Goal: Task Accomplishment & Management: Manage account settings

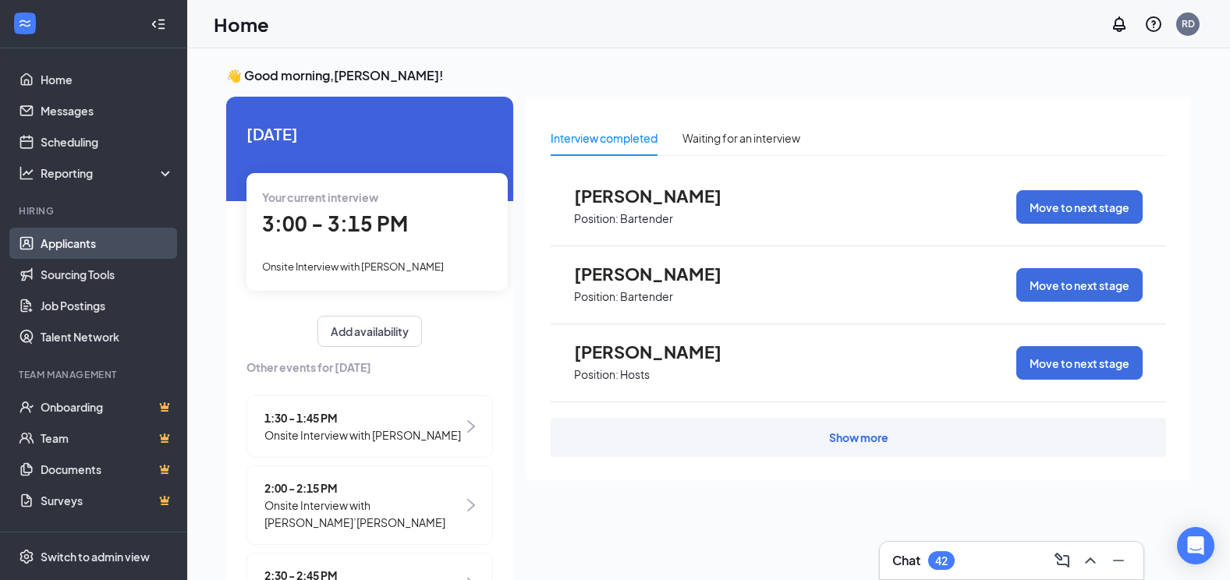
click at [84, 250] on link "Applicants" at bounding box center [107, 243] width 133 height 31
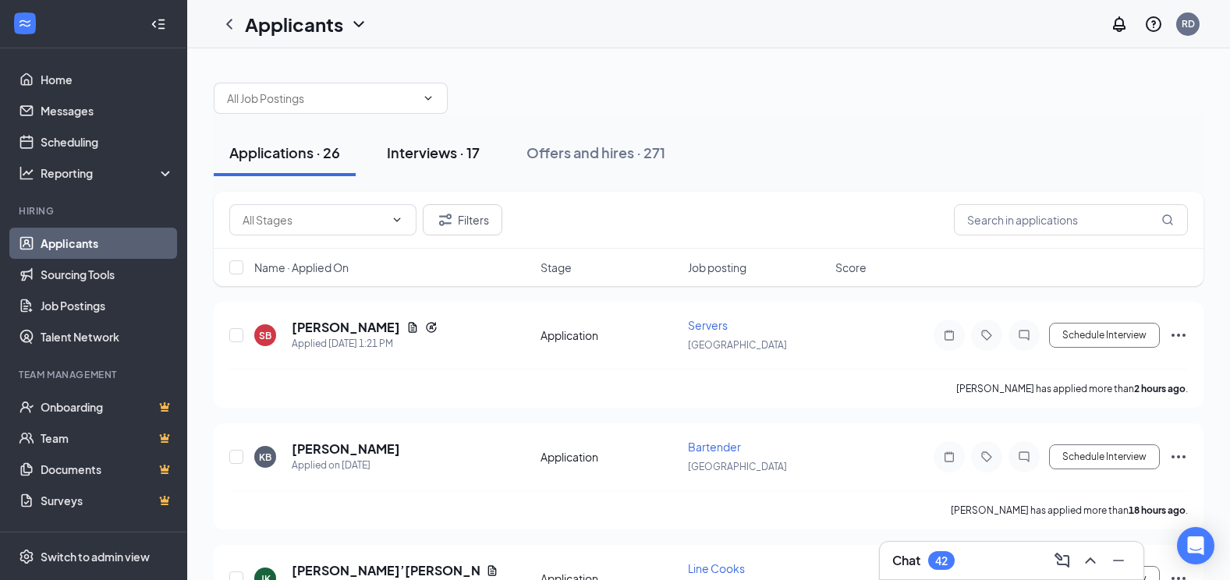
click at [442, 161] on div "Interviews · 17" at bounding box center [433, 153] width 93 height 20
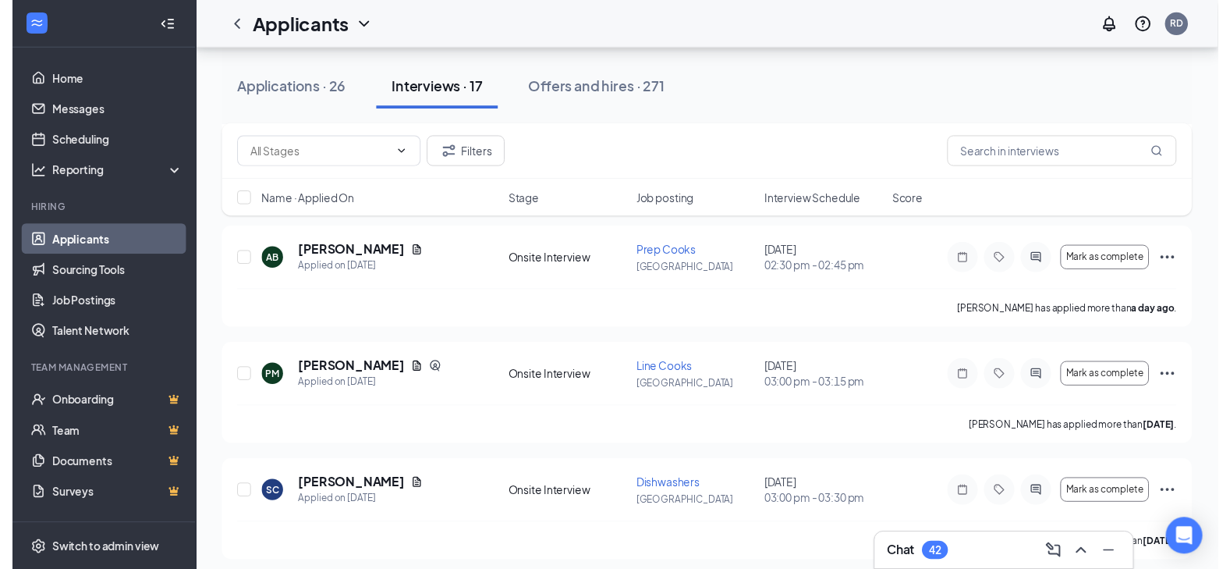
scroll to position [312, 0]
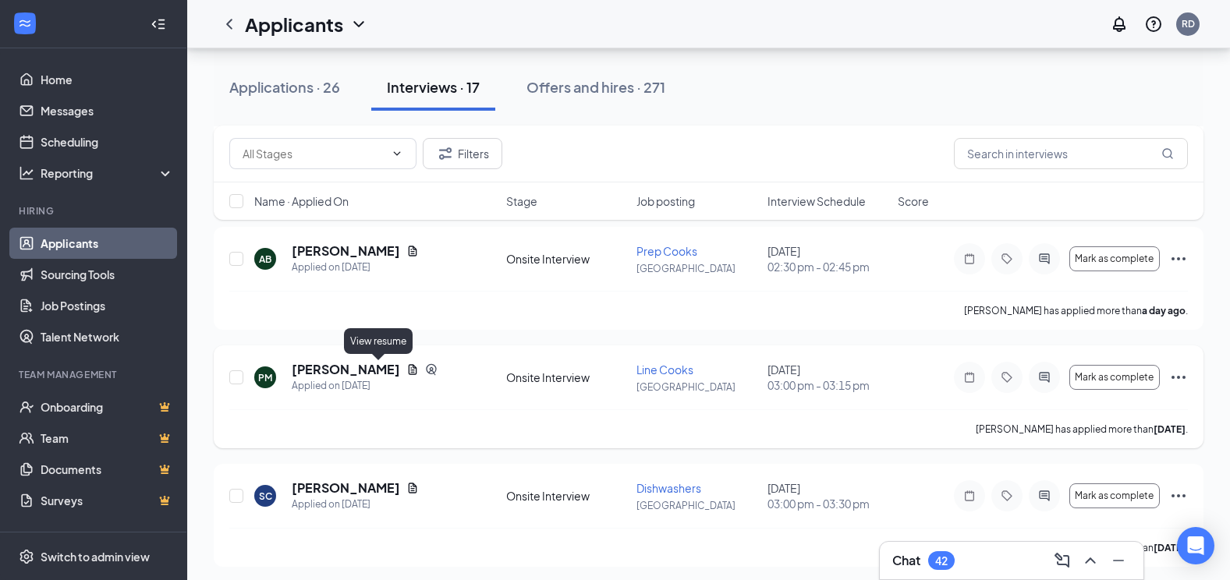
click at [406, 369] on icon "Document" at bounding box center [412, 369] width 12 height 12
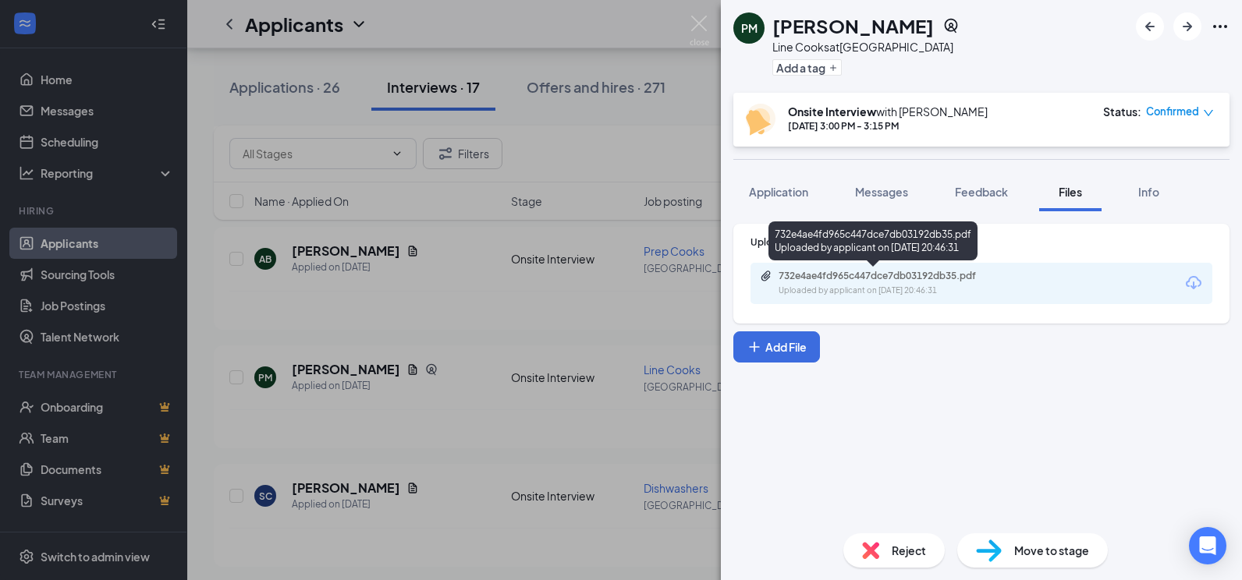
click at [842, 277] on div "732e4ae4fd965c447dce7db03192db35.pdf" at bounding box center [887, 276] width 218 height 12
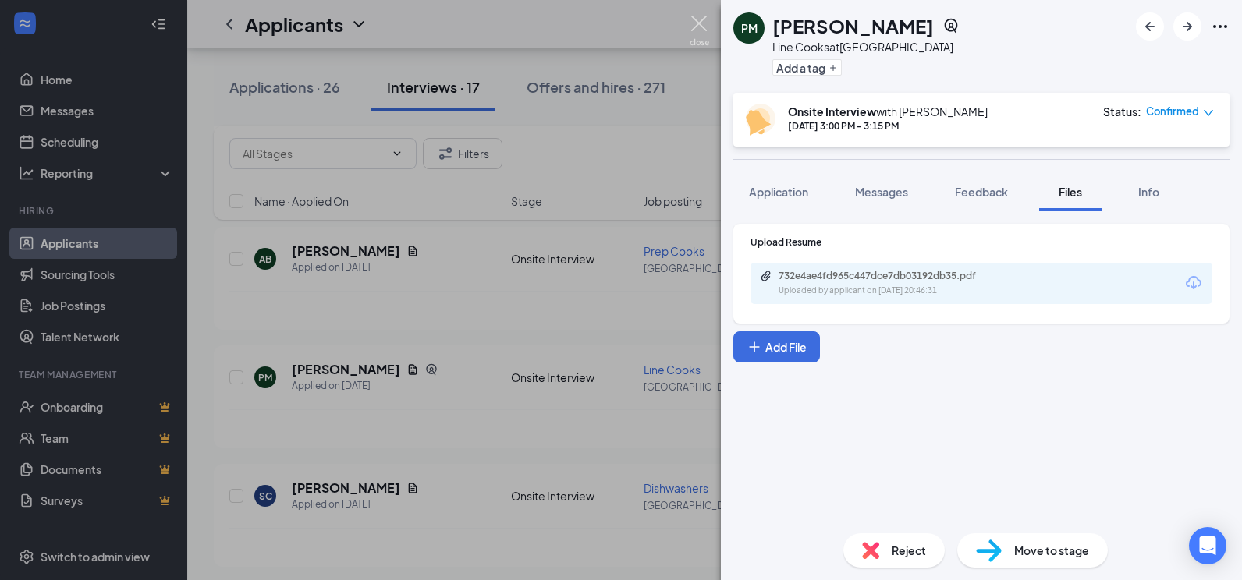
click at [690, 28] on img at bounding box center [700, 31] width 20 height 30
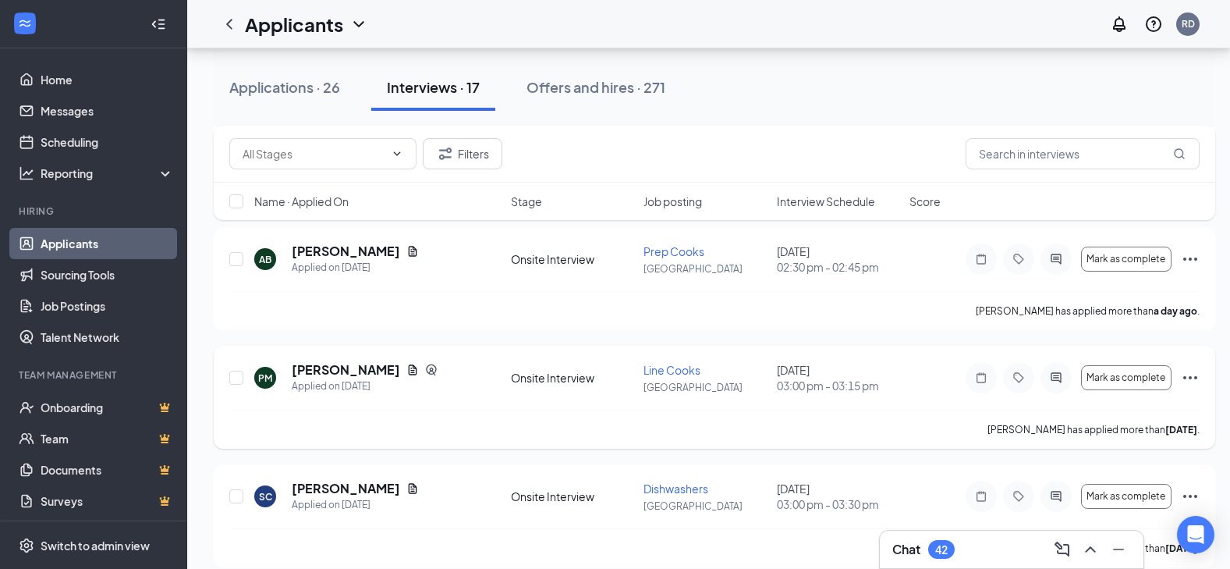
click at [1183, 376] on icon "Ellipses" at bounding box center [1190, 377] width 19 height 19
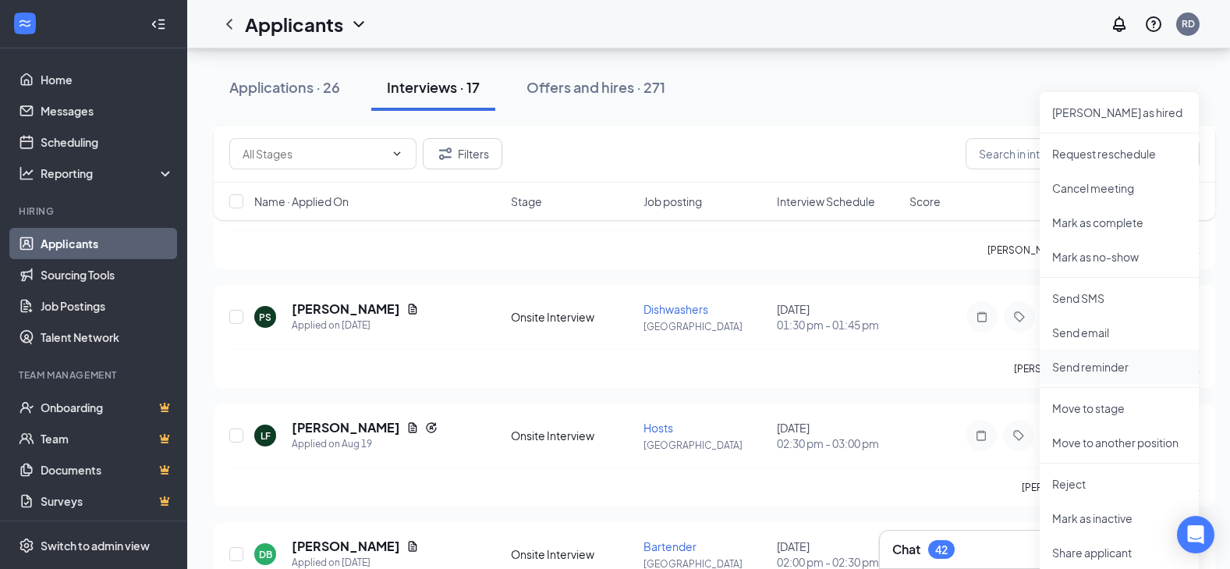
scroll to position [624, 0]
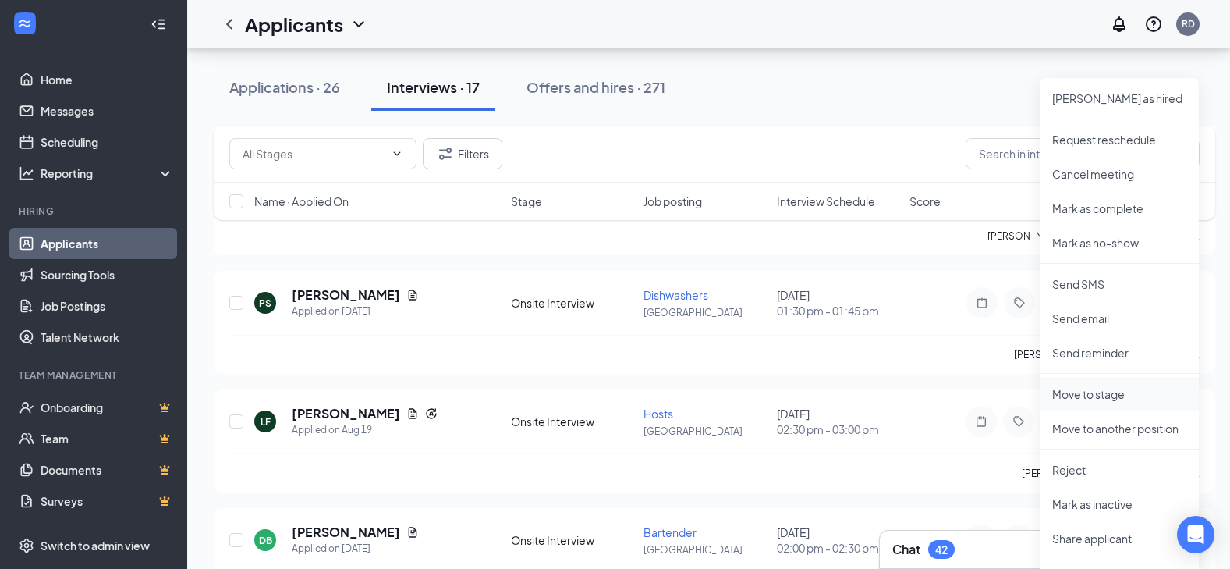
click at [1118, 396] on p "Move to stage" at bounding box center [1119, 394] width 134 height 16
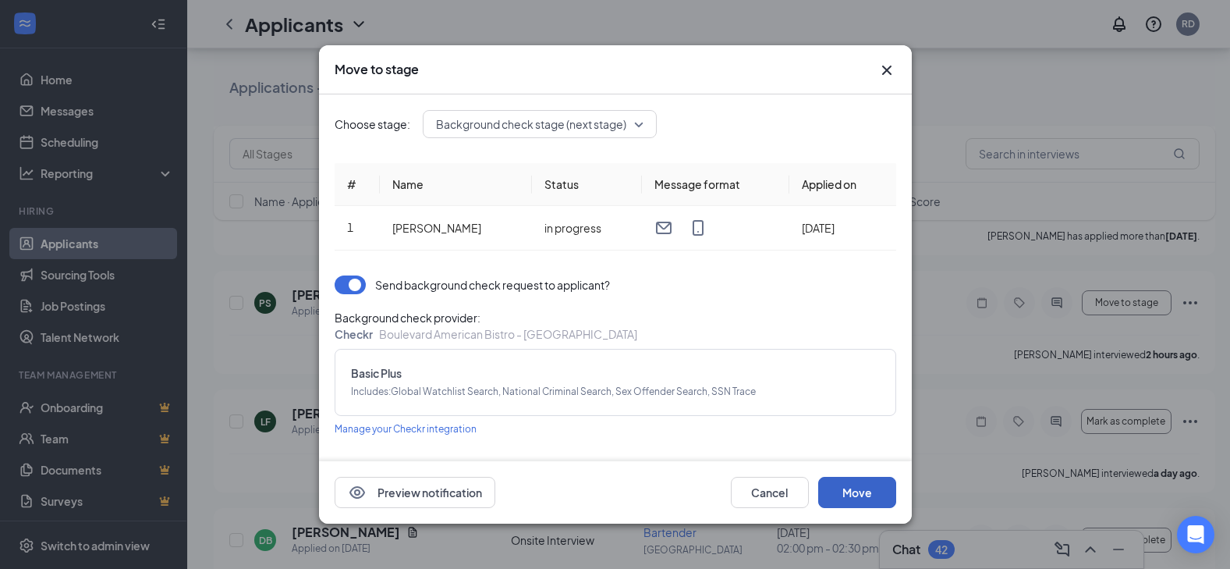
click at [865, 488] on button "Move" at bounding box center [857, 492] width 78 height 31
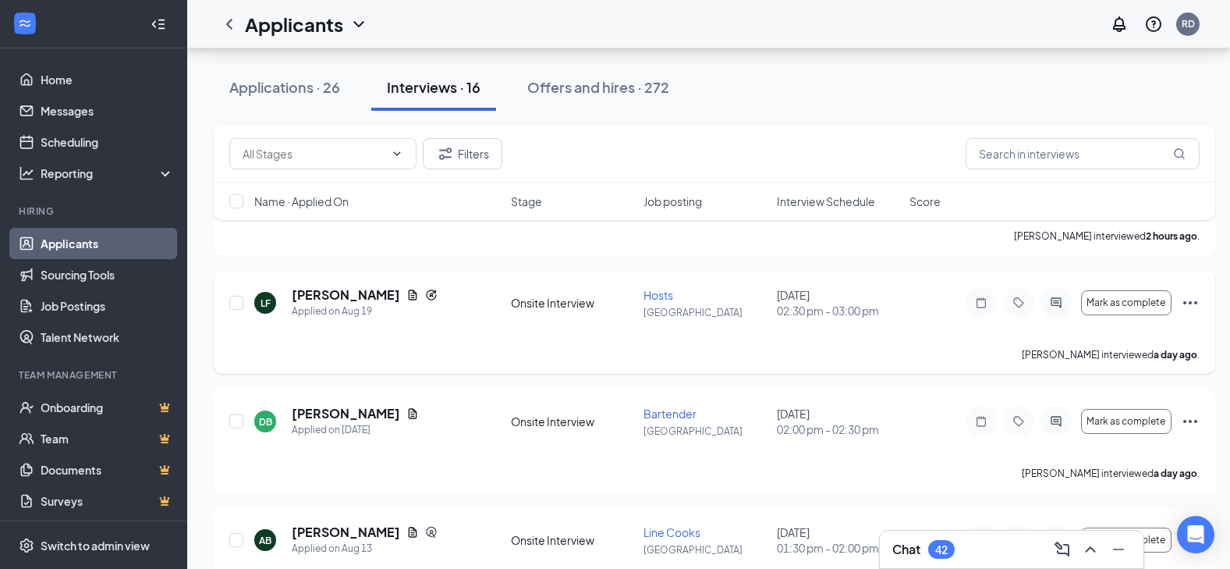
scroll to position [546, 0]
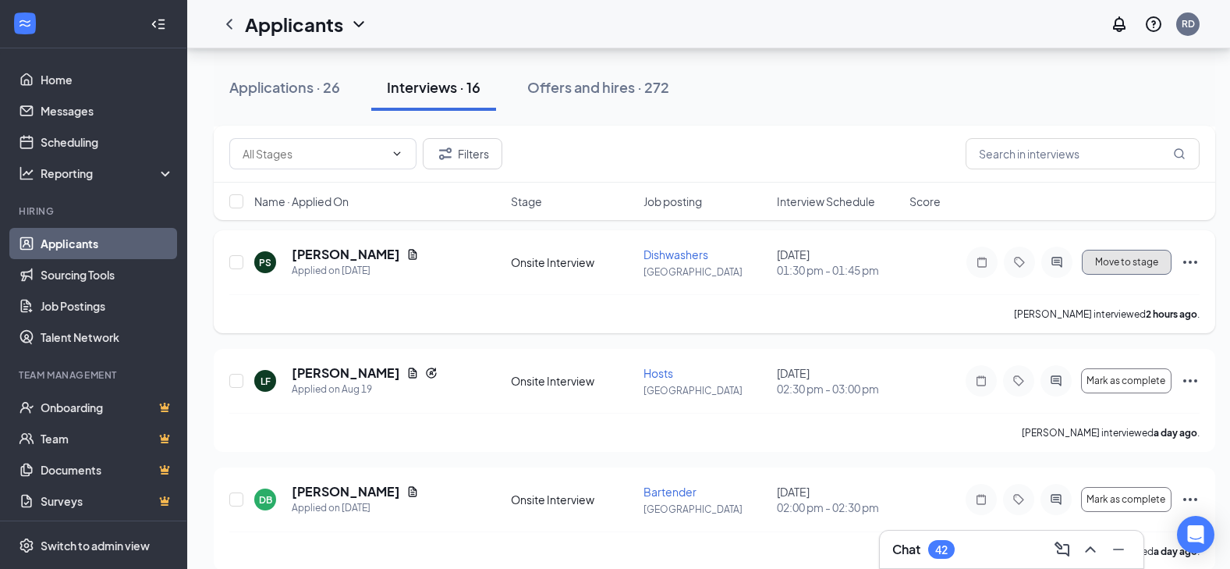
click at [1126, 262] on span "Move to stage" at bounding box center [1126, 262] width 63 height 11
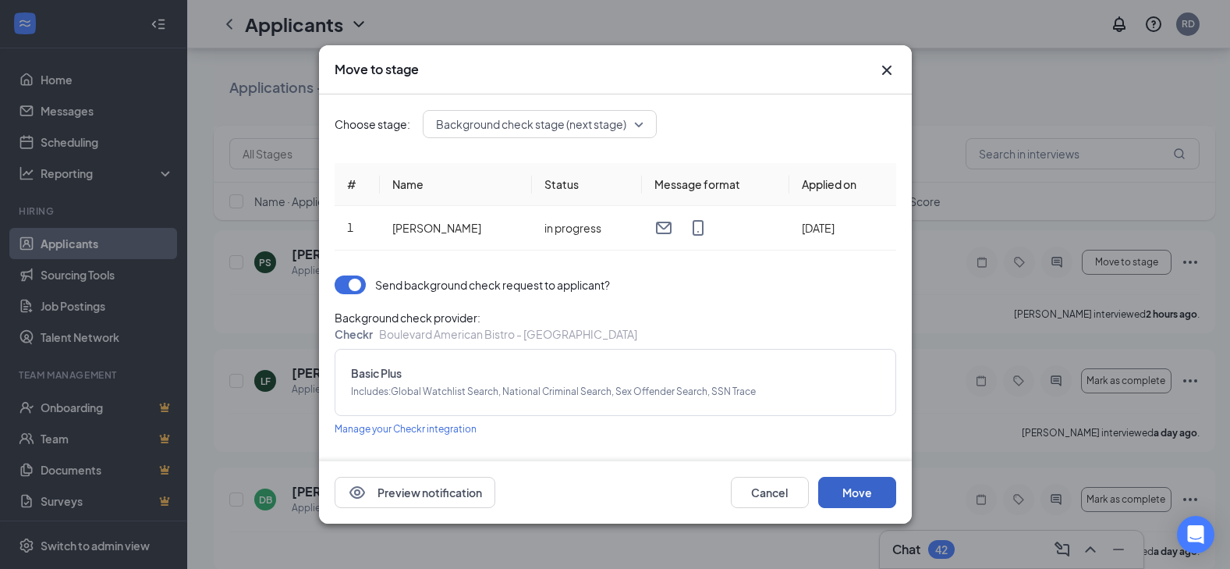
click at [868, 498] on button "Move" at bounding box center [857, 492] width 78 height 31
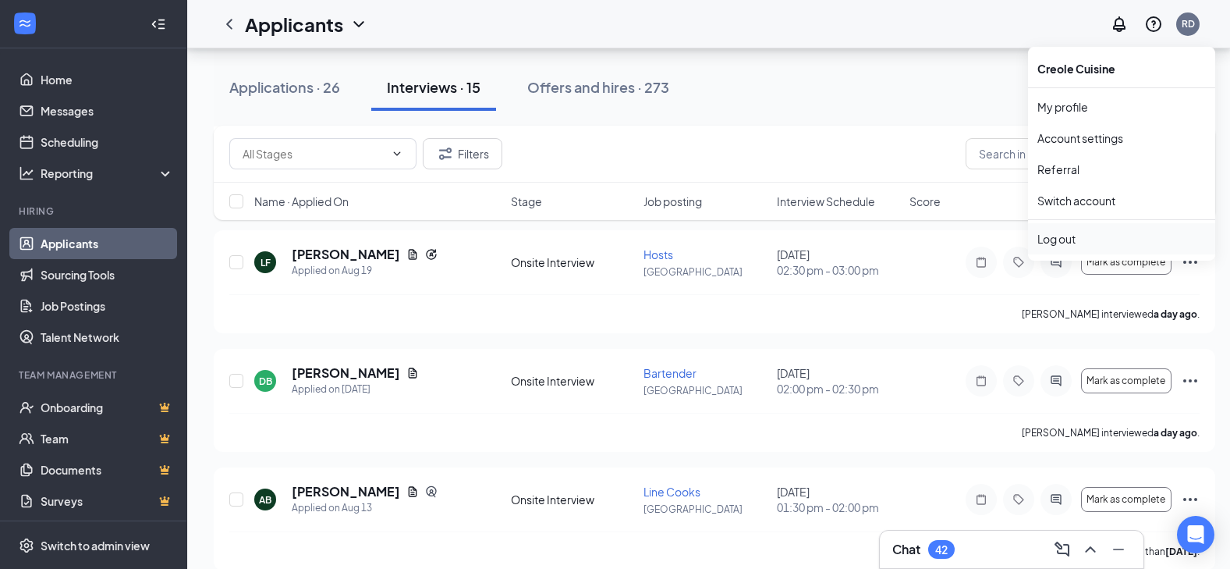
click at [1102, 238] on div "Log out" at bounding box center [1121, 239] width 168 height 16
